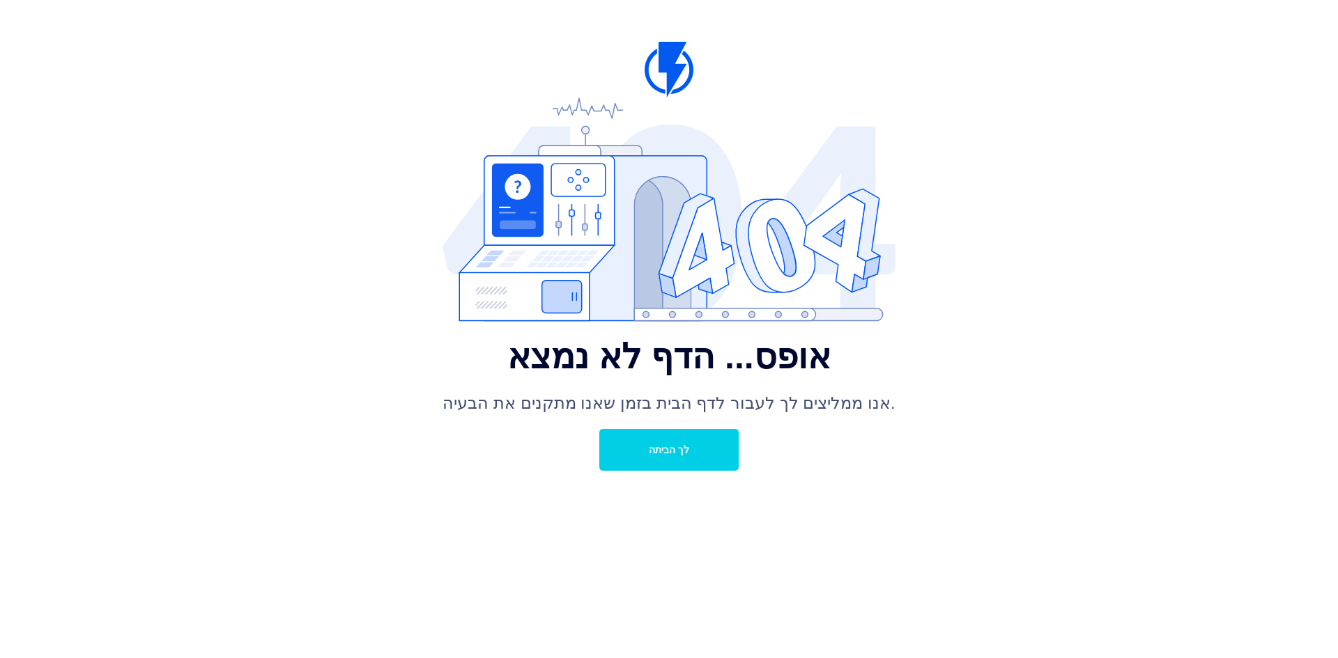
click at [654, 456] on link "לך הביתה" at bounding box center [668, 450] width 139 height 42
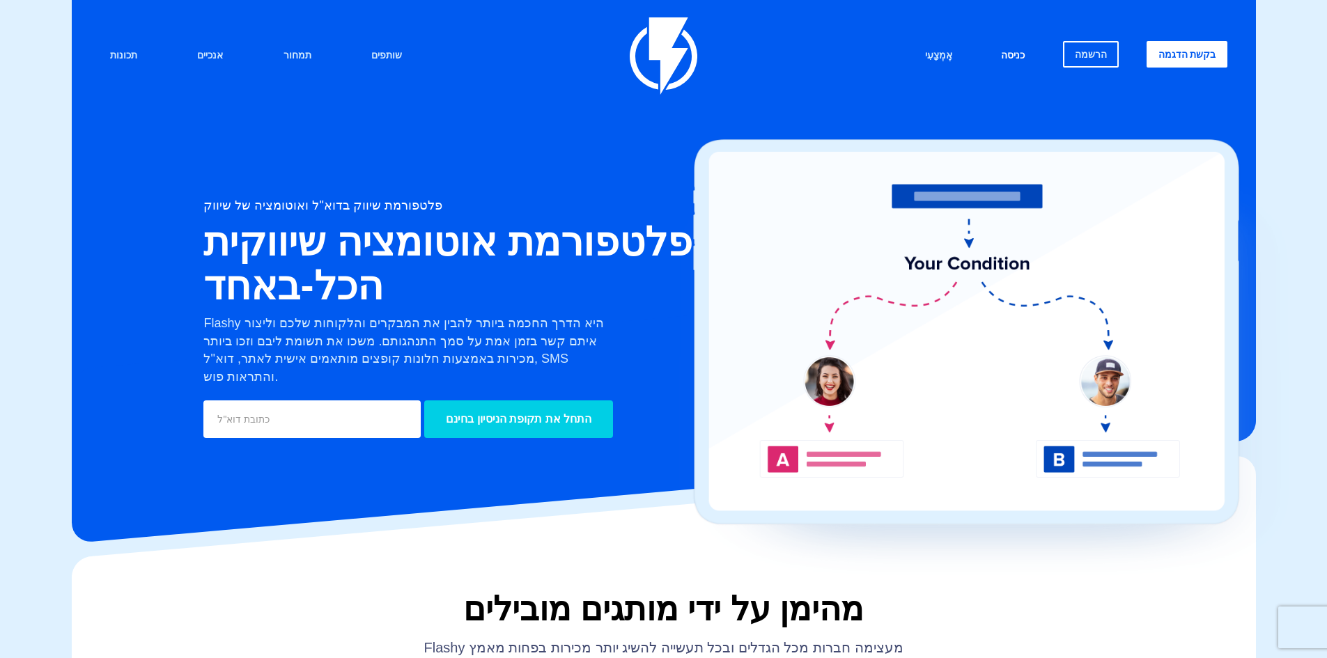
drag, startPoint x: 1024, startPoint y: 54, endPoint x: 1009, endPoint y: 61, distance: 16.2
click at [1024, 54] on font "כניסה" at bounding box center [1013, 54] width 24 height 11
